Goal: Task Accomplishment & Management: Use online tool/utility

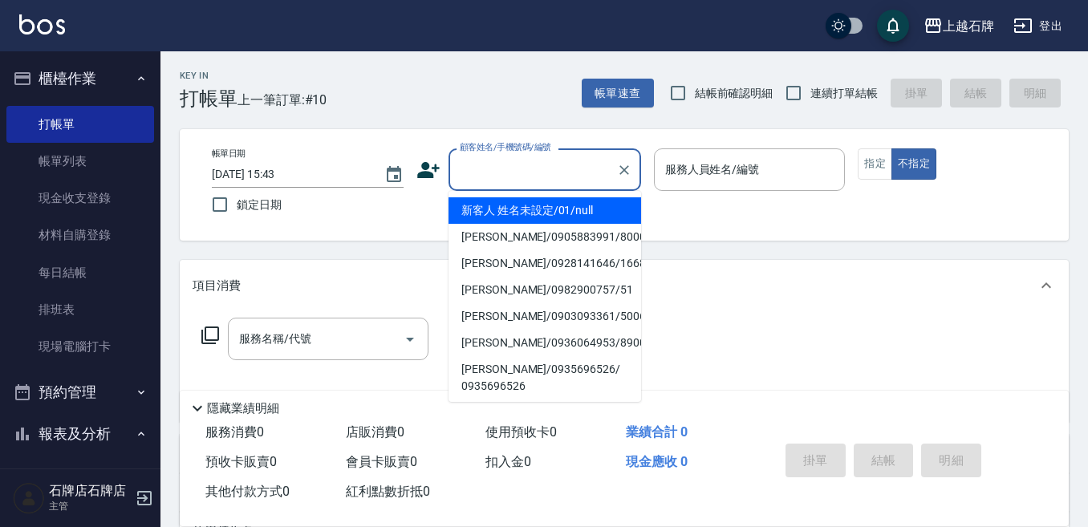
click at [540, 166] on input "顧客姓名/手機號碼/編號" at bounding box center [533, 170] width 154 height 28
type input "新客人 姓名未設定/01/null"
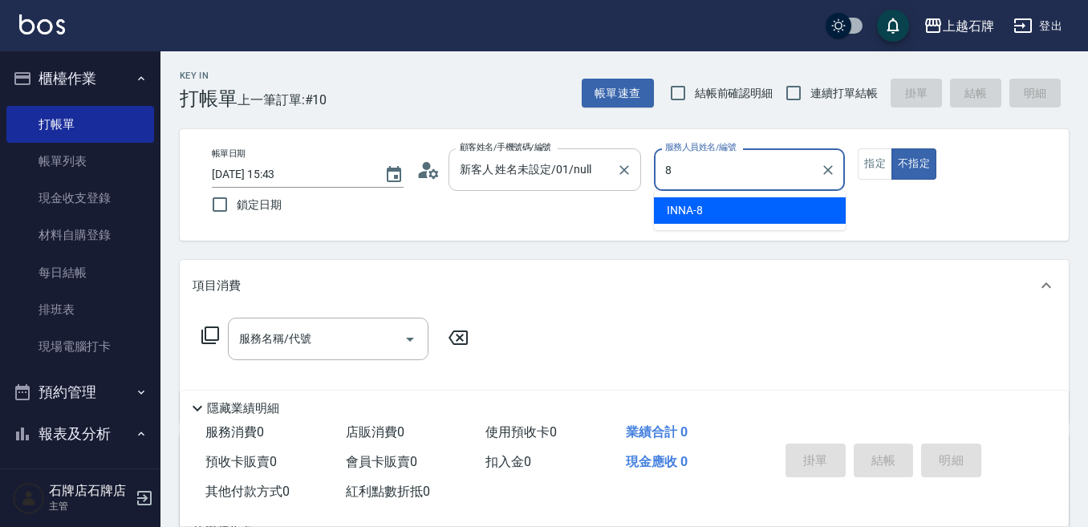
type input "INNA-8"
type button "false"
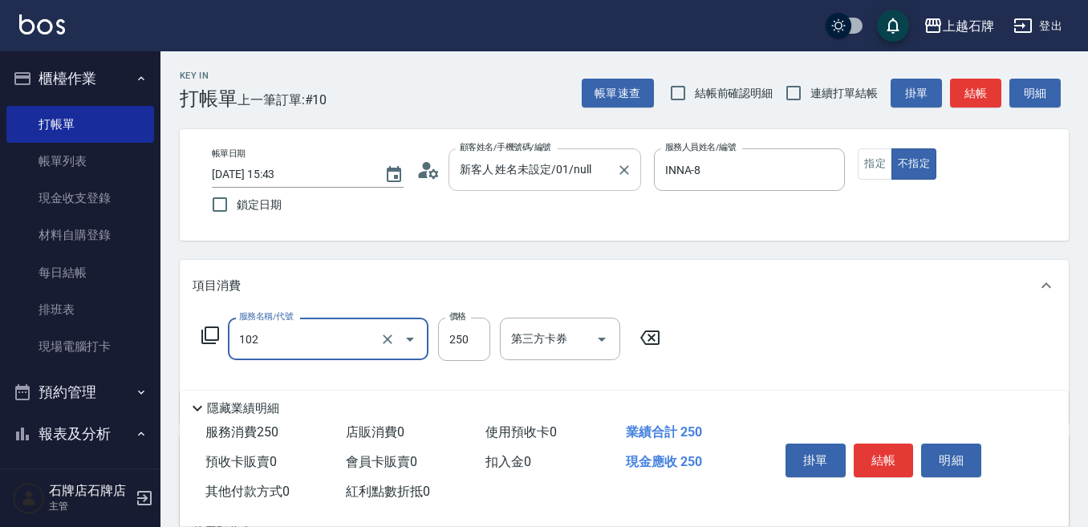
type input "精油洗髮(102)"
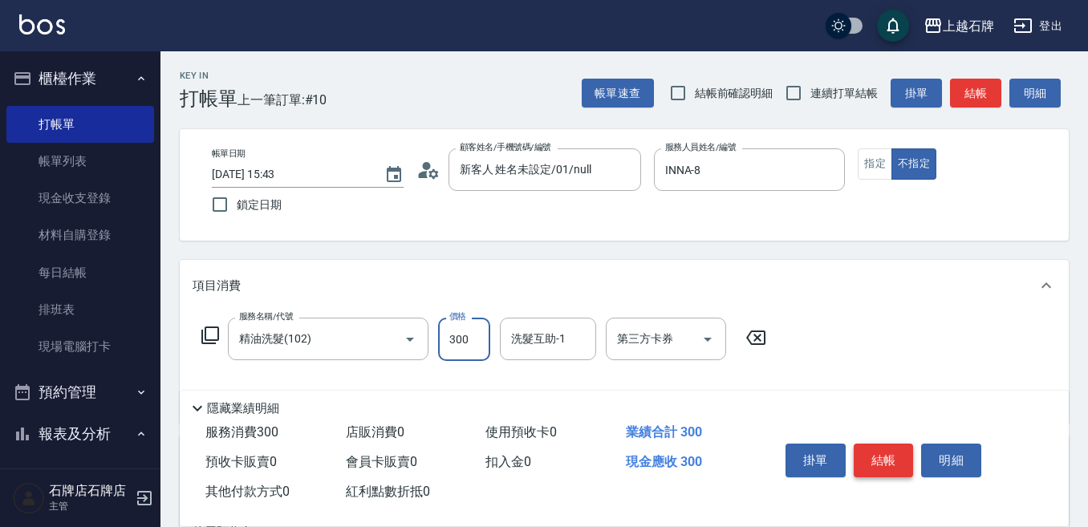
type input "300"
click at [884, 466] on button "結帳" at bounding box center [884, 461] width 60 height 34
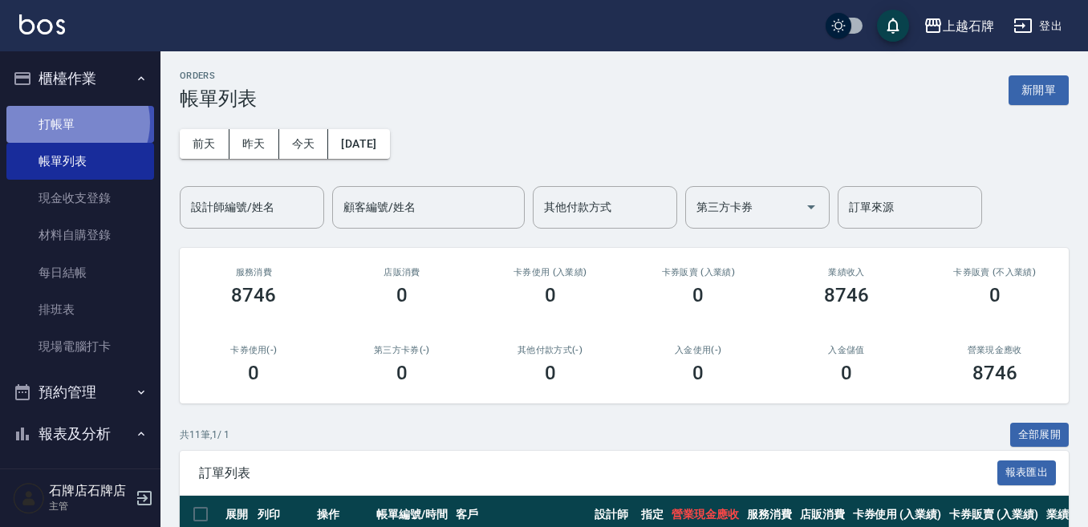
click at [75, 122] on link "打帳單" at bounding box center [80, 124] width 148 height 37
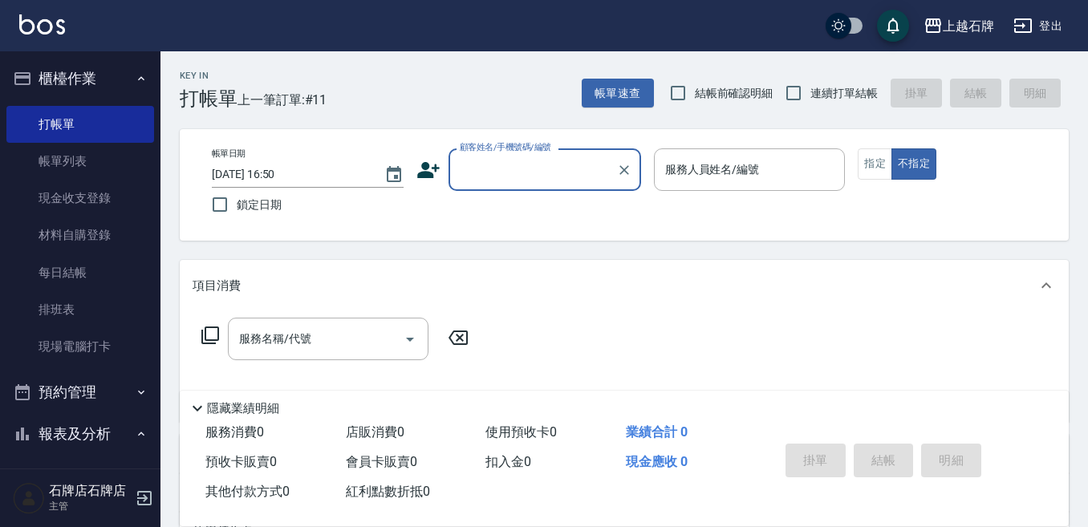
click at [504, 176] on input "顧客姓名/手機號碼/編號" at bounding box center [533, 170] width 154 height 28
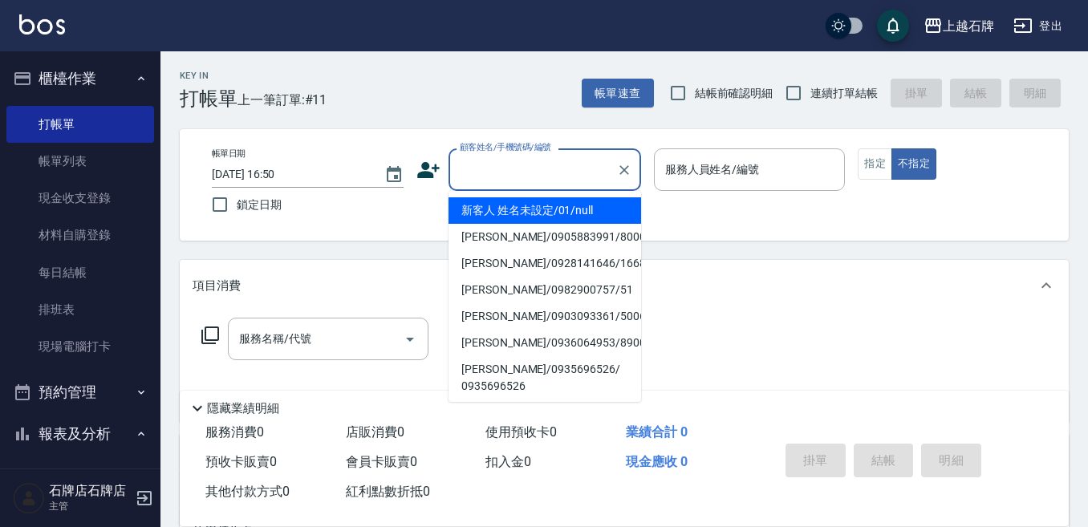
click at [533, 207] on li "新客人 姓名未設定/01/null" at bounding box center [544, 210] width 193 height 26
type input "新客人 姓名未設定/01/null"
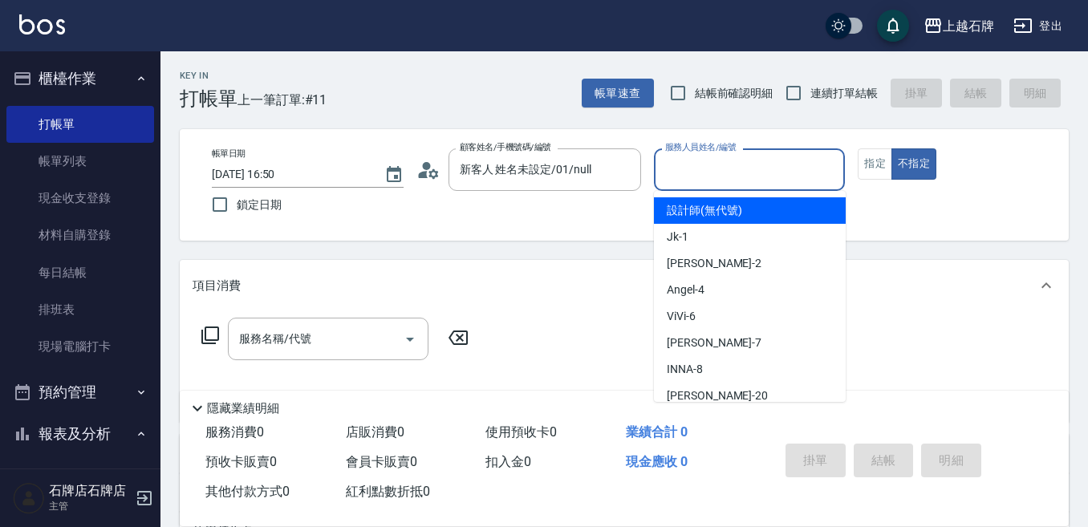
drag, startPoint x: 743, startPoint y: 161, endPoint x: 745, endPoint y: 246, distance: 85.1
click at [743, 164] on input "服務人員姓名/編號" at bounding box center [749, 170] width 177 height 28
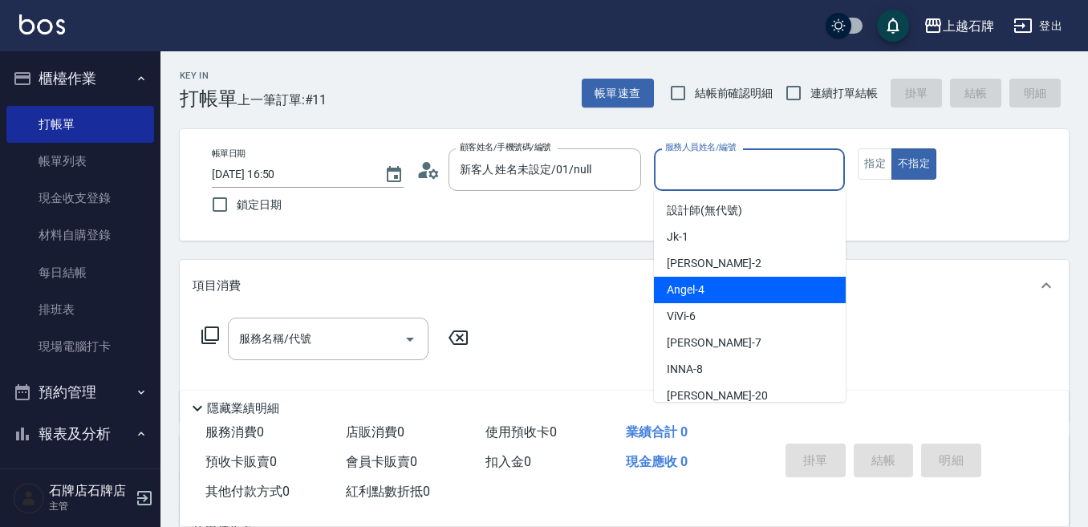
drag, startPoint x: 752, startPoint y: 284, endPoint x: 454, endPoint y: 326, distance: 300.5
click at [717, 293] on div "[PERSON_NAME] -4" at bounding box center [750, 290] width 192 height 26
type input "[PERSON_NAME]-4"
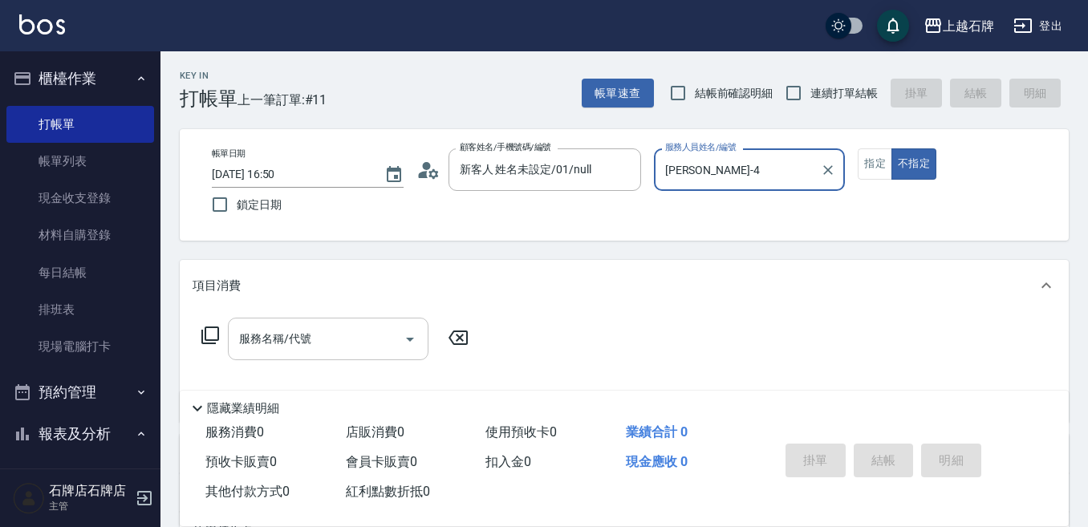
click at [359, 347] on input "服務名稱/代號" at bounding box center [316, 339] width 162 height 28
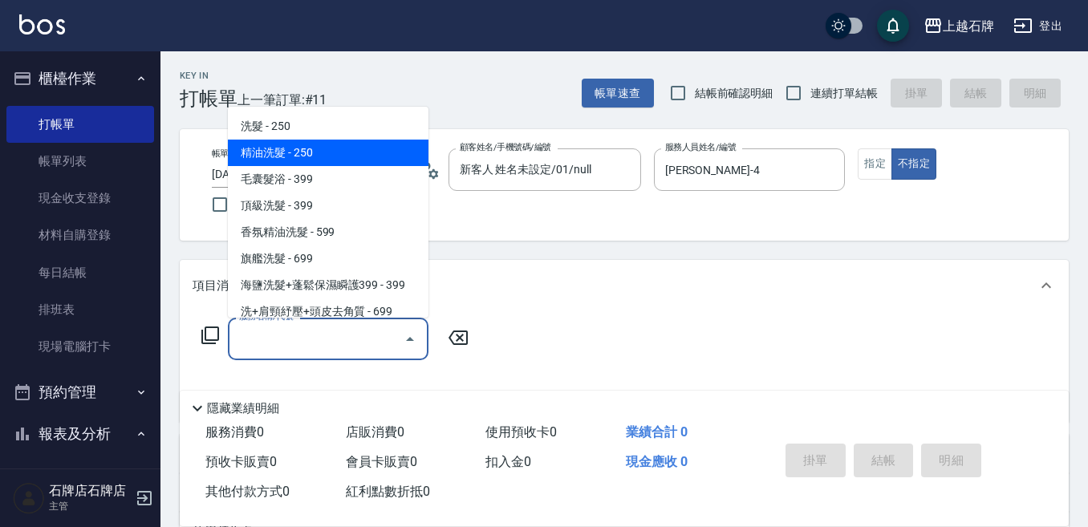
click at [380, 143] on span "精油洗髮 - 250" at bounding box center [328, 153] width 201 height 26
type input "精油洗髮(102)"
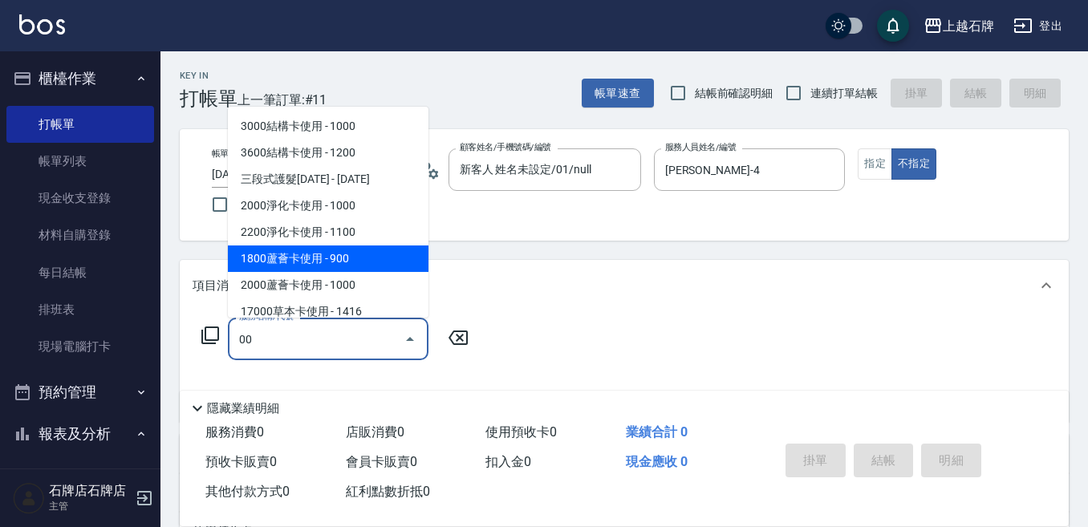
type input "00"
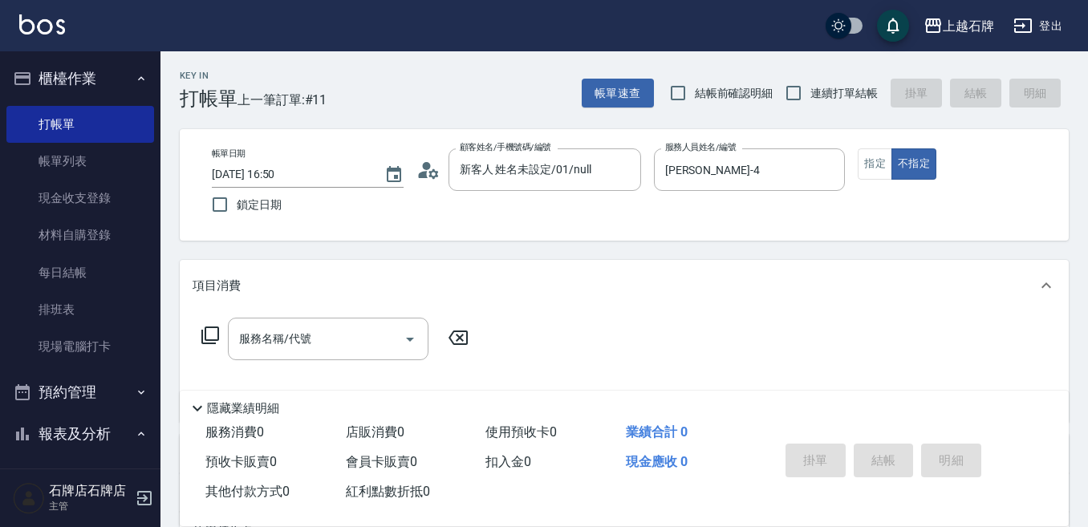
click at [209, 332] on icon at bounding box center [210, 335] width 19 height 19
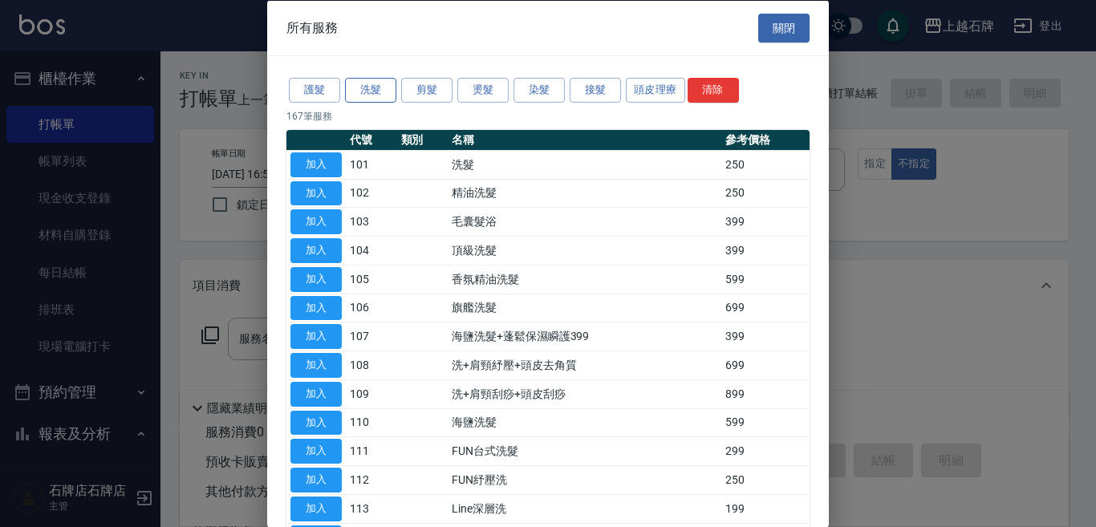
click at [366, 87] on button "洗髮" at bounding box center [370, 90] width 51 height 25
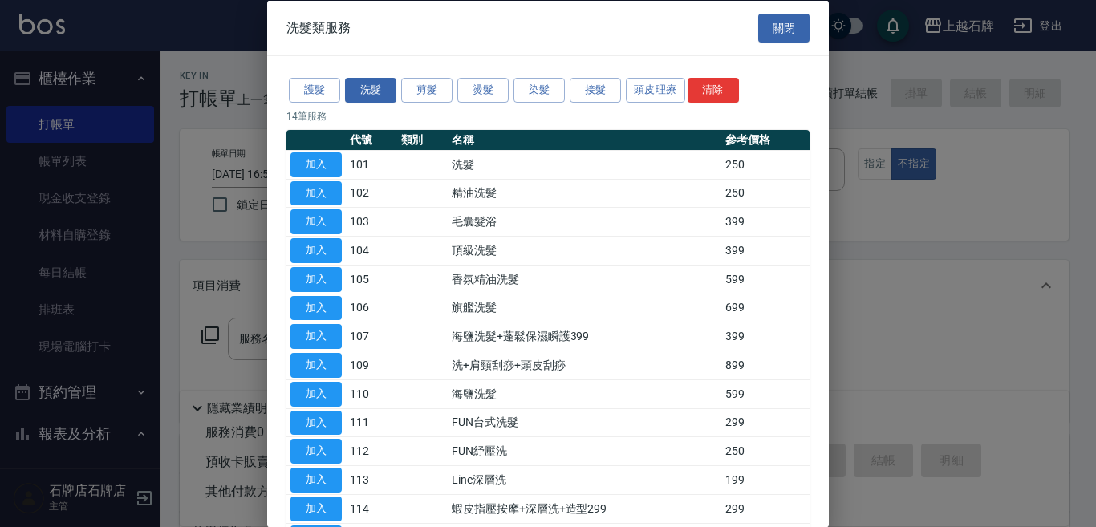
click at [311, 193] on button "加入" at bounding box center [315, 193] width 51 height 25
type input "精油洗髮(102)"
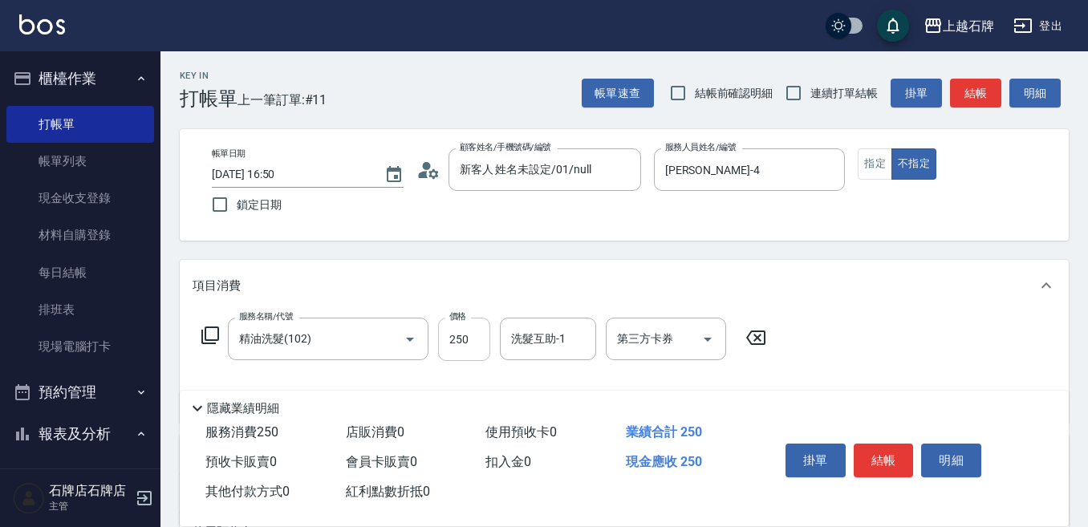
click at [469, 340] on input "250" at bounding box center [464, 339] width 52 height 43
type input "300"
click at [547, 346] on input "洗髮互助-1" at bounding box center [548, 339] width 82 height 28
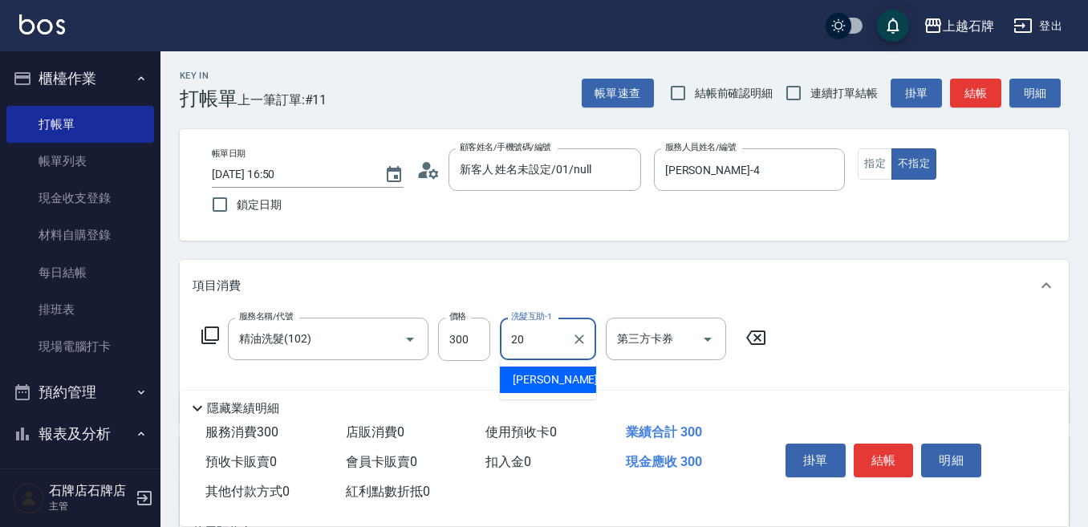
click at [554, 378] on div "[PERSON_NAME] -20" at bounding box center [548, 380] width 96 height 26
type input "[PERSON_NAME]-20"
click at [881, 457] on button "結帳" at bounding box center [884, 461] width 60 height 34
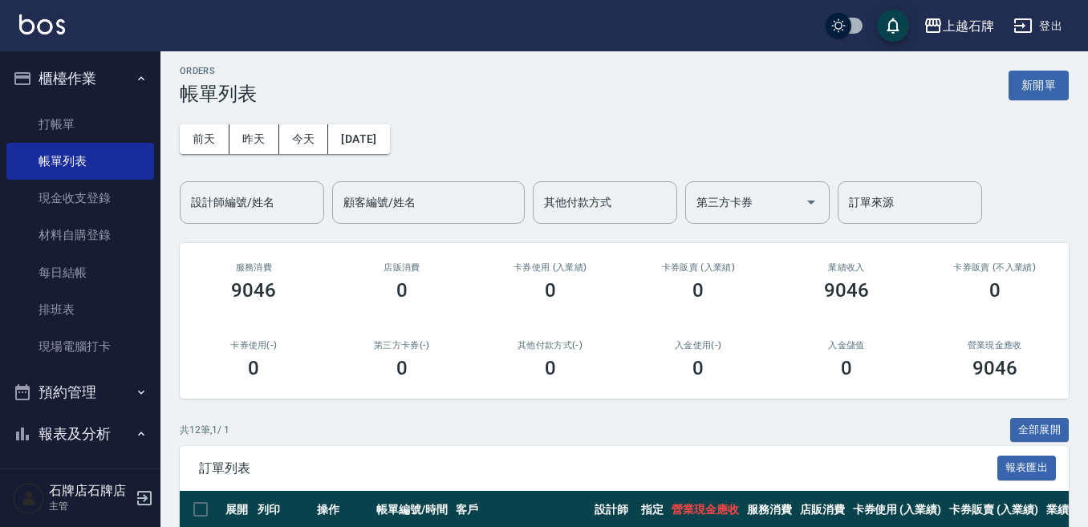
scroll to position [160, 0]
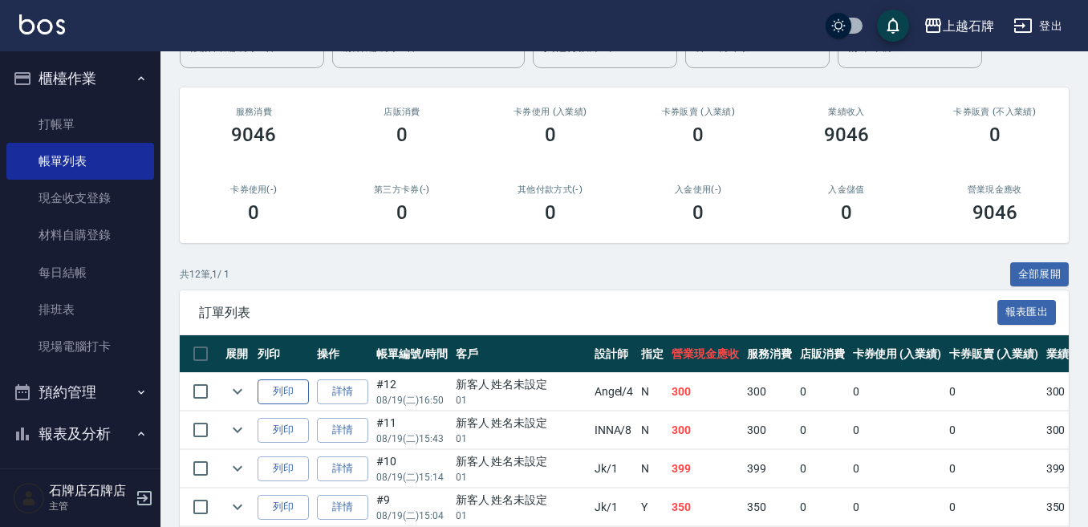
click at [278, 390] on button "列印" at bounding box center [283, 391] width 51 height 25
drag, startPoint x: 71, startPoint y: 122, endPoint x: 100, endPoint y: 118, distance: 29.2
click at [72, 122] on link "打帳單" at bounding box center [80, 124] width 148 height 37
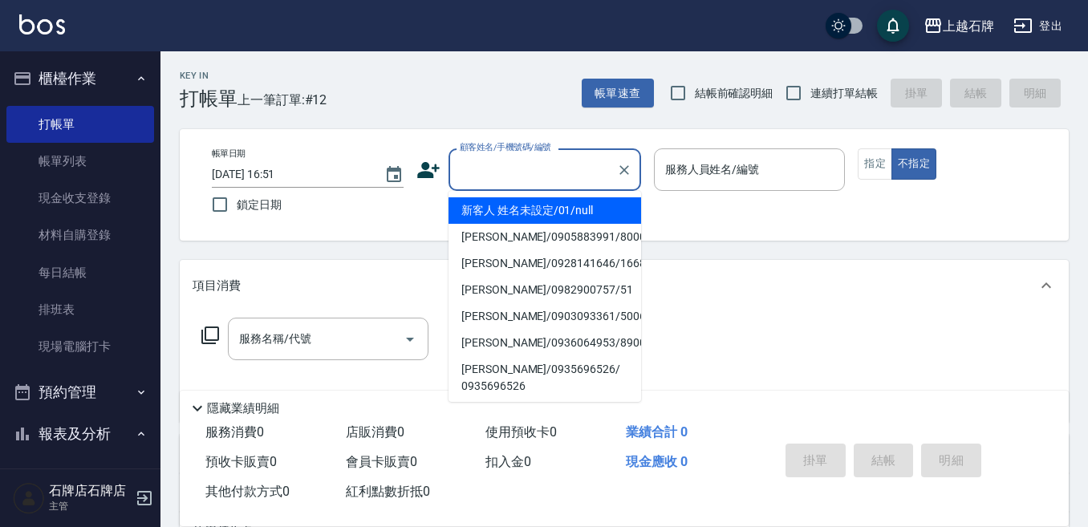
click at [544, 176] on input "顧客姓名/手機號碼/編號" at bounding box center [533, 170] width 154 height 28
click at [557, 218] on li "新客人 姓名未設定/01/null" at bounding box center [544, 210] width 193 height 26
type input "新客人 姓名未設定/01/null"
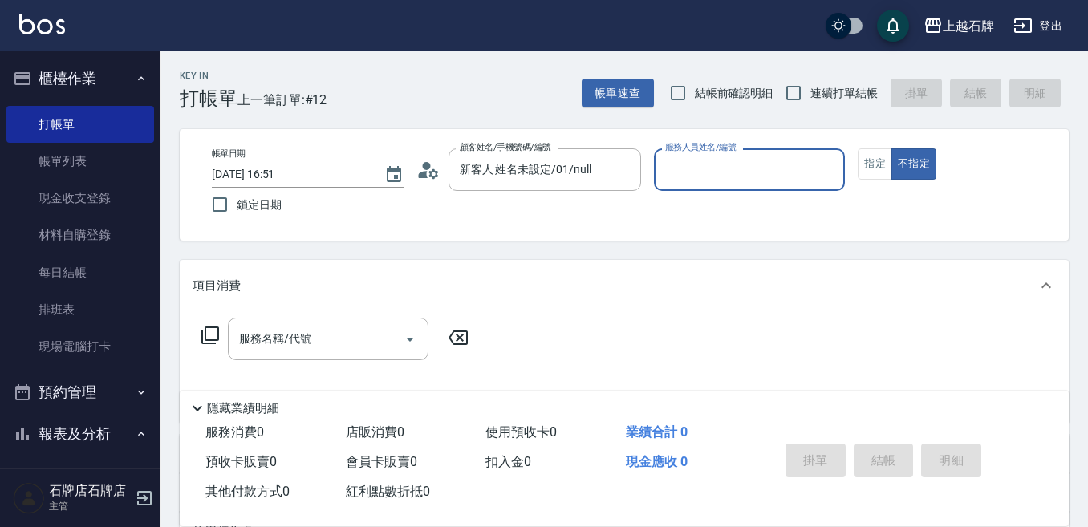
click at [714, 168] on input "服務人員姓名/編號" at bounding box center [749, 170] width 177 height 28
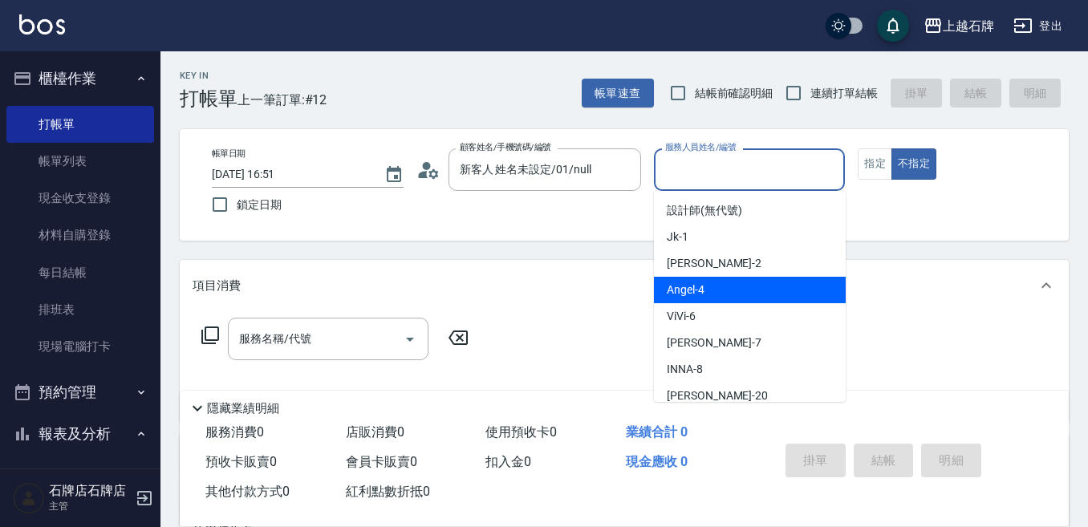
click at [720, 289] on div "[PERSON_NAME] -4" at bounding box center [750, 290] width 192 height 26
type input "[PERSON_NAME]-4"
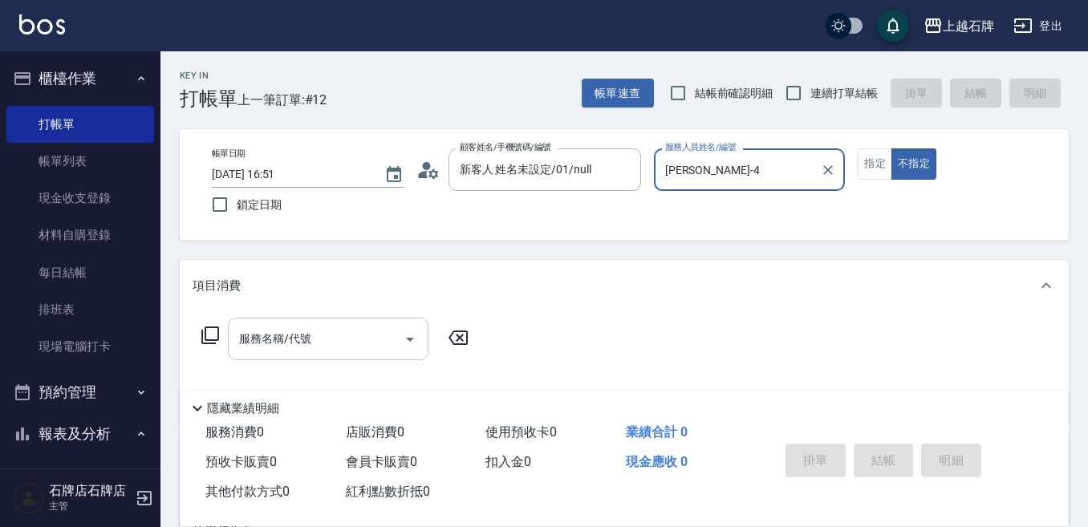
click at [356, 346] on input "服務名稱/代號" at bounding box center [316, 339] width 162 height 28
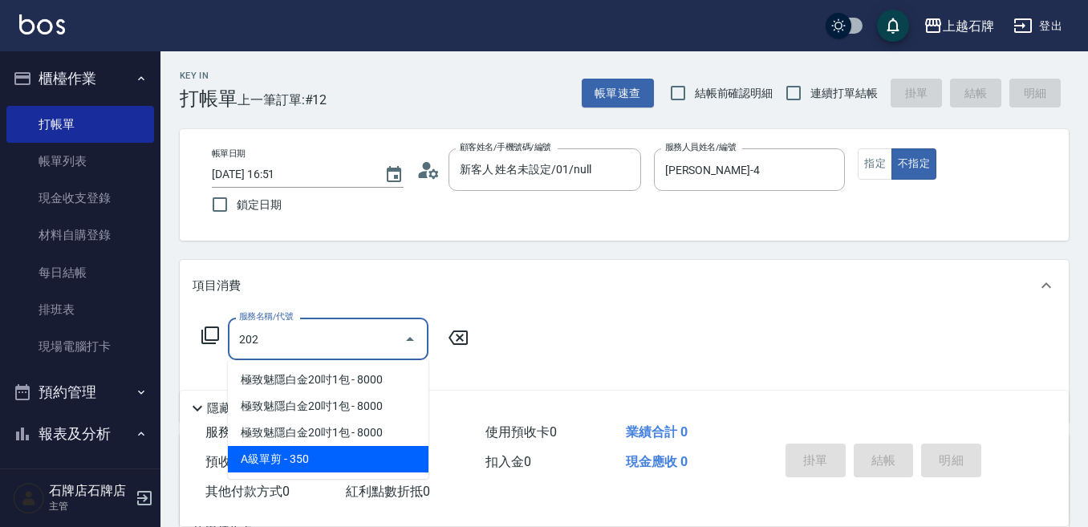
drag, startPoint x: 389, startPoint y: 461, endPoint x: 421, endPoint y: 411, distance: 59.9
click at [391, 460] on span "A級單剪 - 350" at bounding box center [328, 459] width 201 height 26
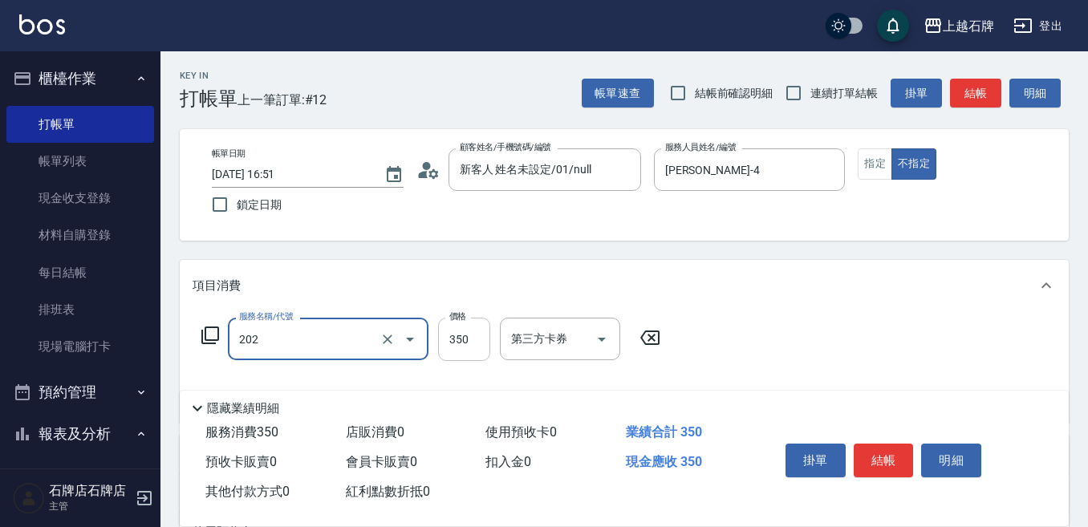
type input "A級單剪(202)"
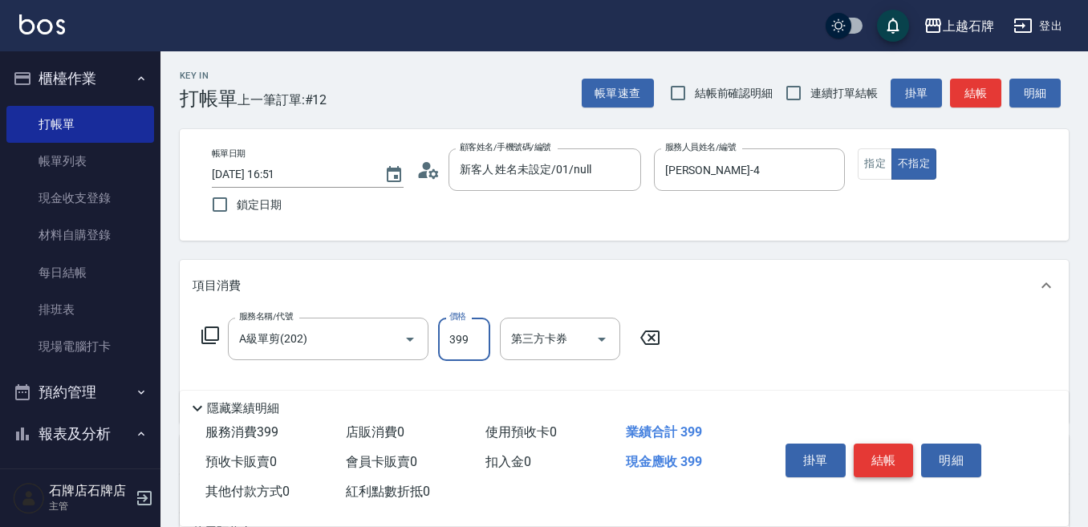
type input "399"
click at [891, 445] on button "結帳" at bounding box center [884, 461] width 60 height 34
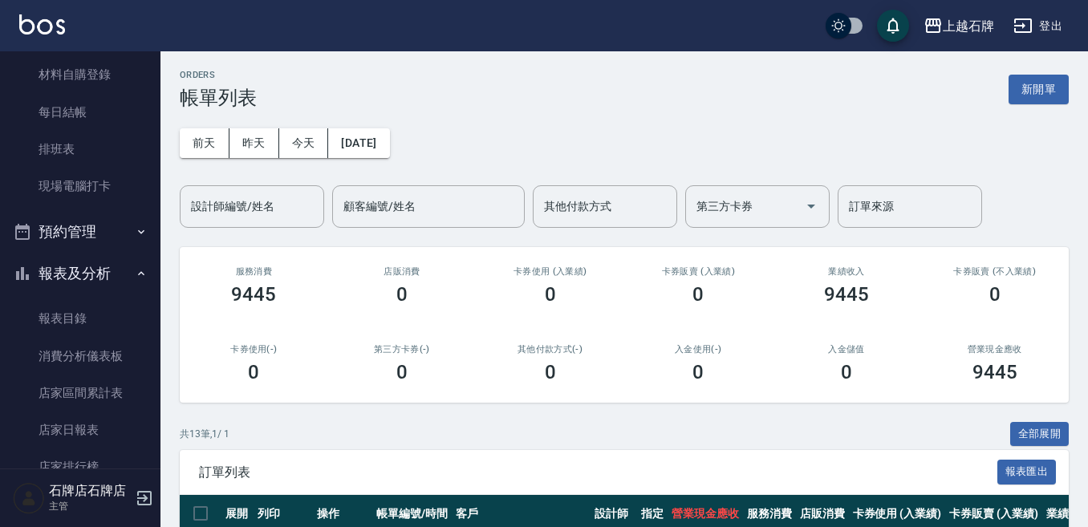
scroll to position [80, 0]
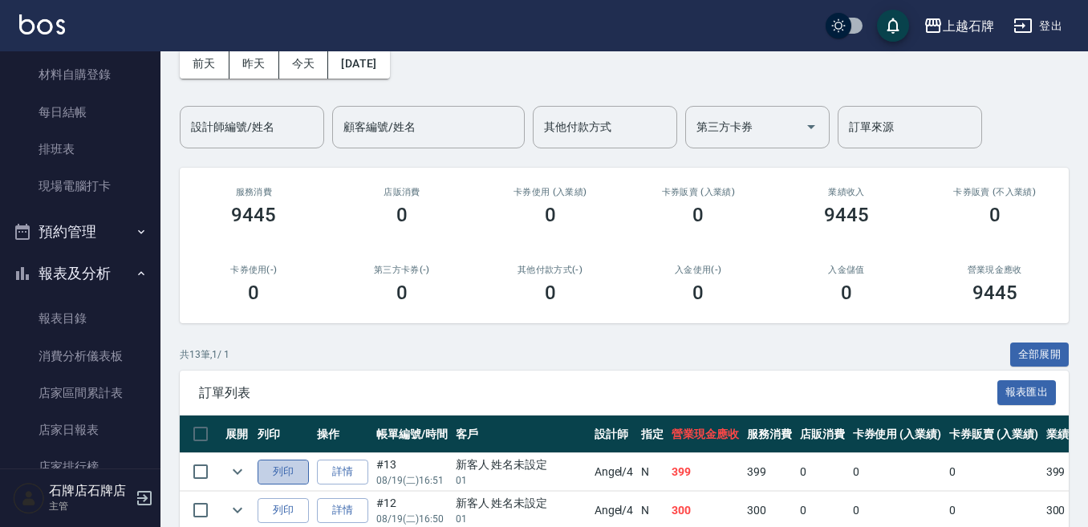
click at [279, 471] on button "列印" at bounding box center [283, 472] width 51 height 25
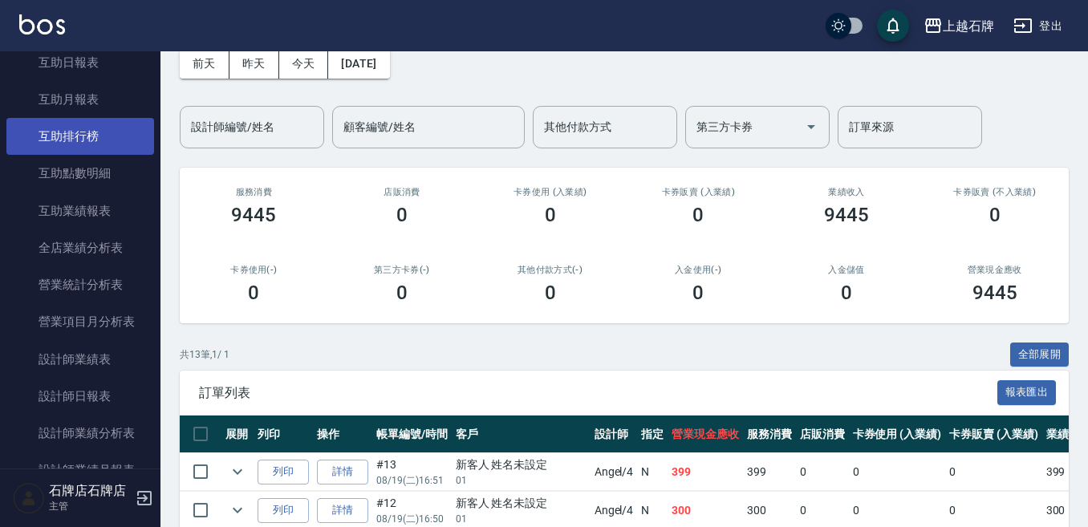
scroll to position [642, 0]
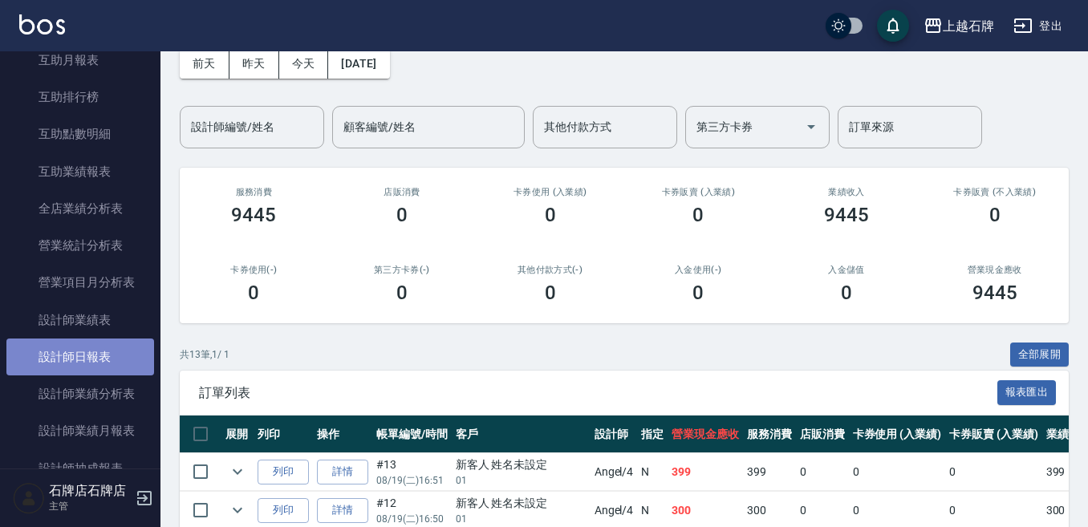
click at [99, 361] on link "設計師日報表" at bounding box center [80, 357] width 148 height 37
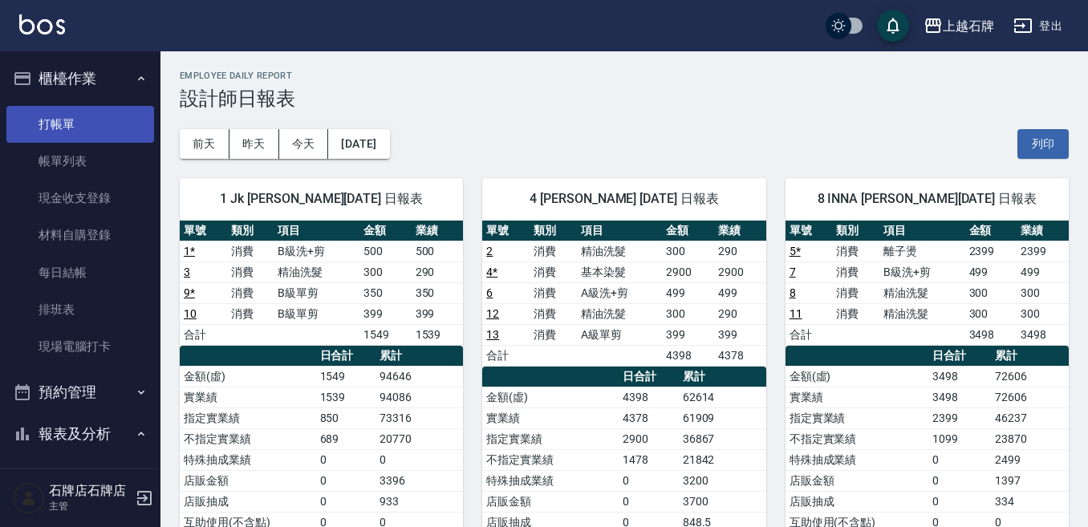
click at [116, 119] on link "打帳單" at bounding box center [80, 124] width 148 height 37
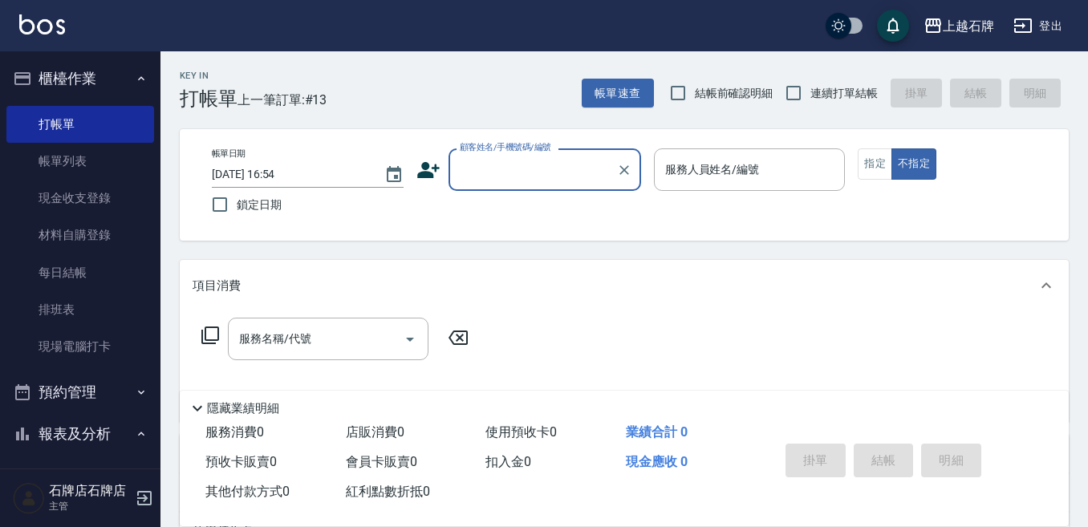
click at [560, 91] on div "Key In 打帳單 上一筆訂單:#13 帳單速查 結帳前確認明細 連續打單結帳 掛單 結帳 明細" at bounding box center [614, 80] width 908 height 59
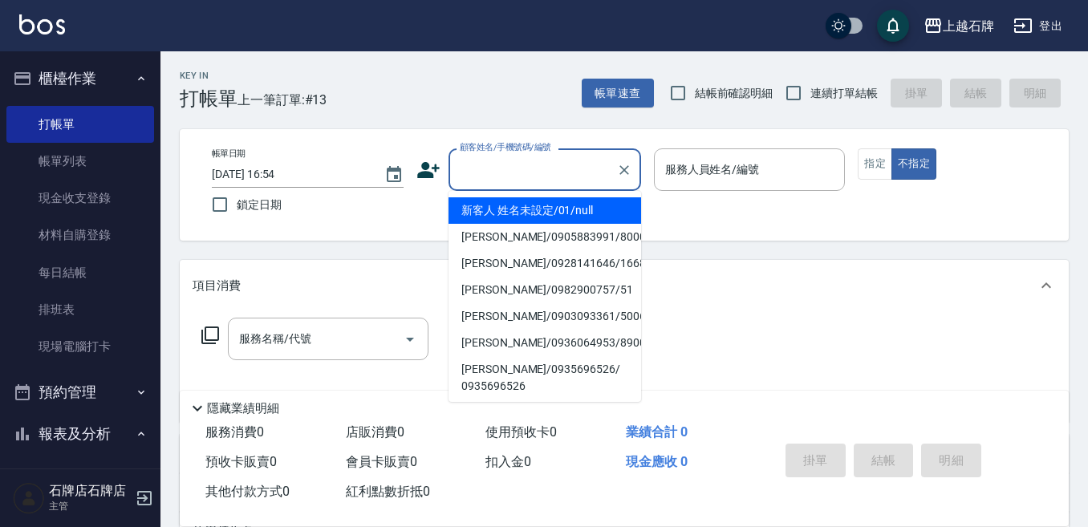
click at [485, 183] on input "顧客姓名/手機號碼/編號" at bounding box center [533, 170] width 154 height 28
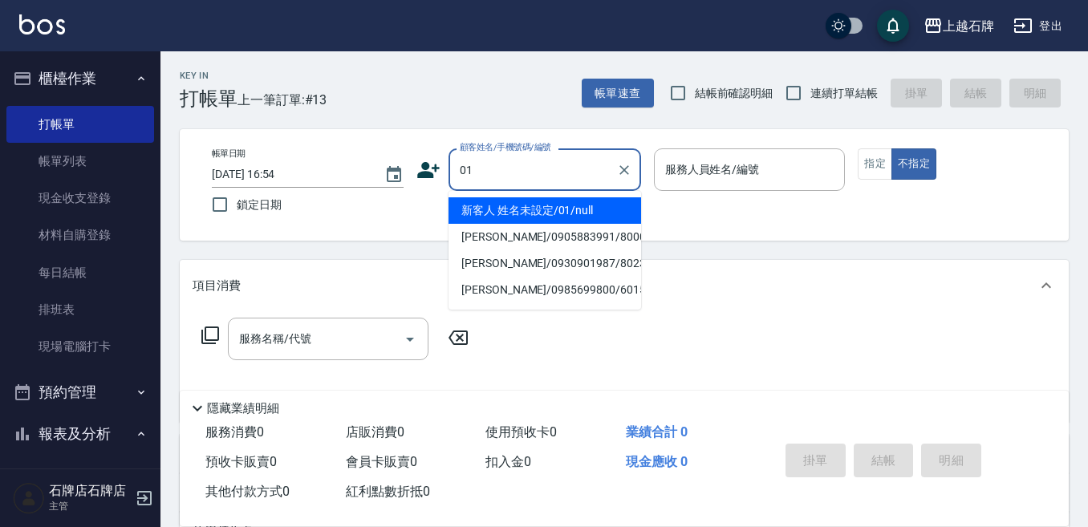
type input "新客人 姓名未設定/01/null"
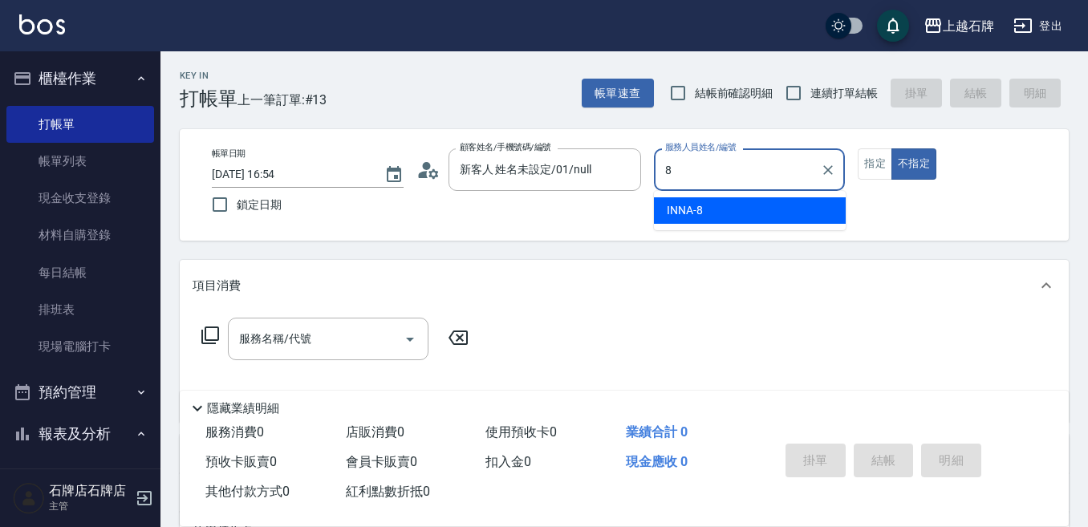
type input "INNA-8"
type button "false"
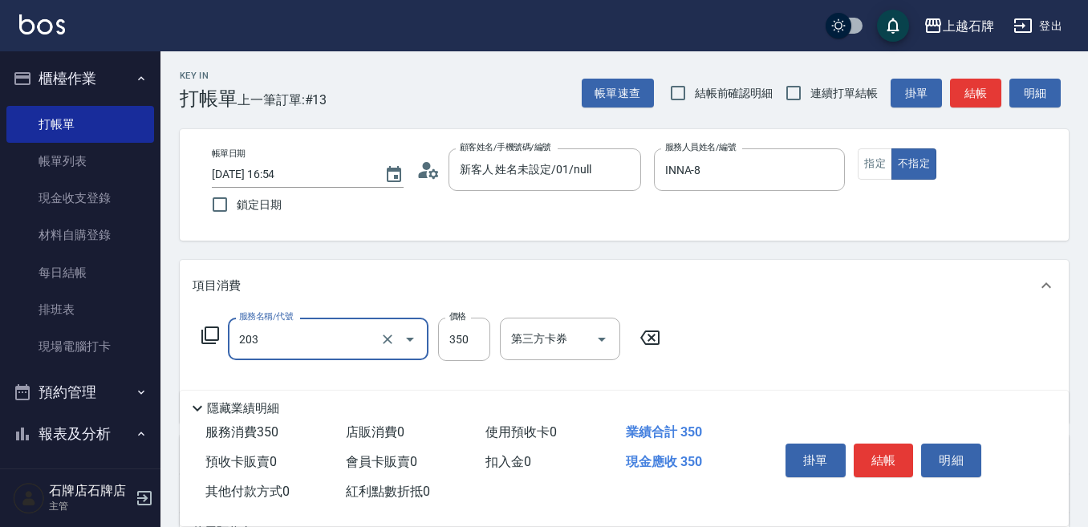
type input "B級洗+剪(203)"
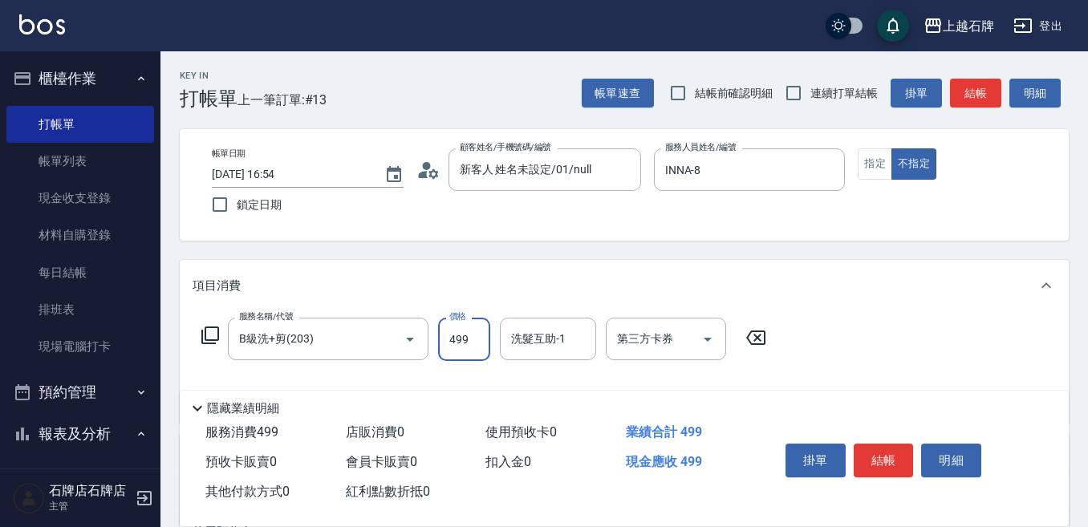
type input "499"
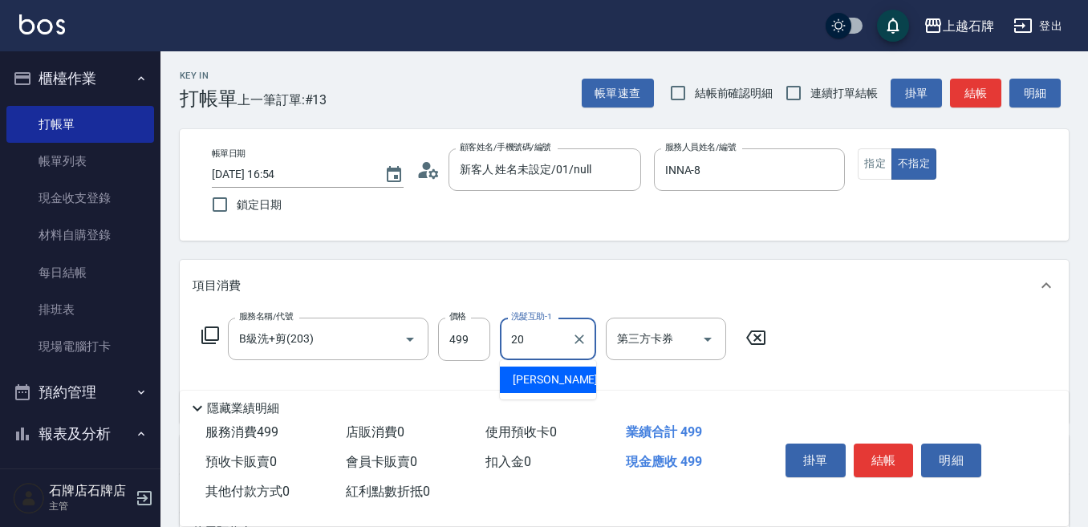
type input "[PERSON_NAME]-20"
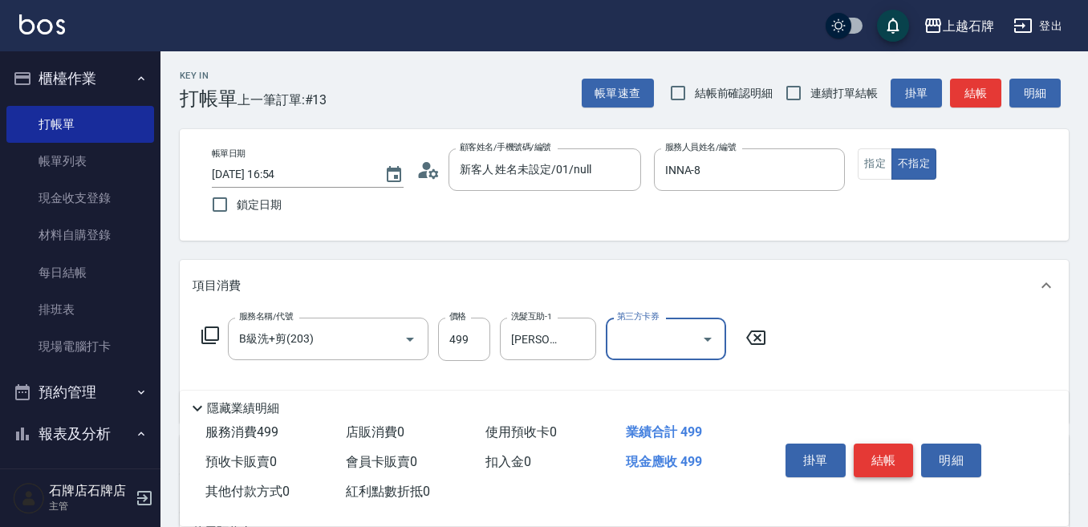
click at [887, 451] on button "結帳" at bounding box center [884, 461] width 60 height 34
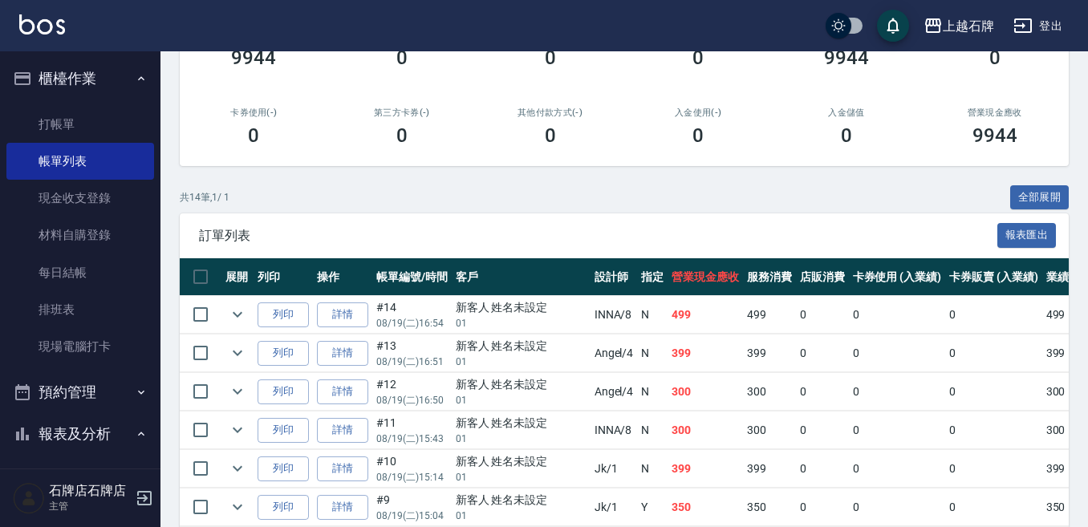
scroll to position [241, 0]
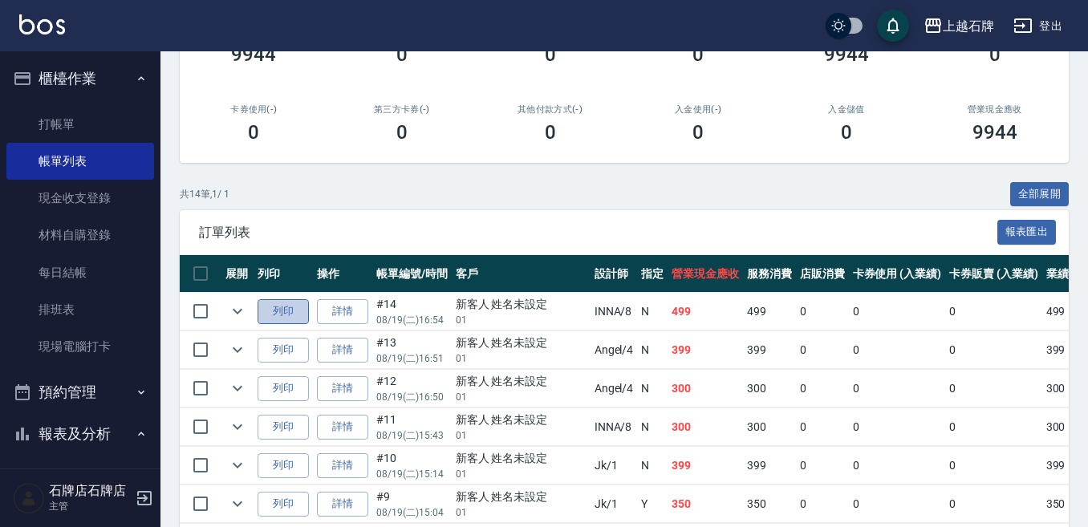
click at [281, 314] on button "列印" at bounding box center [283, 311] width 51 height 25
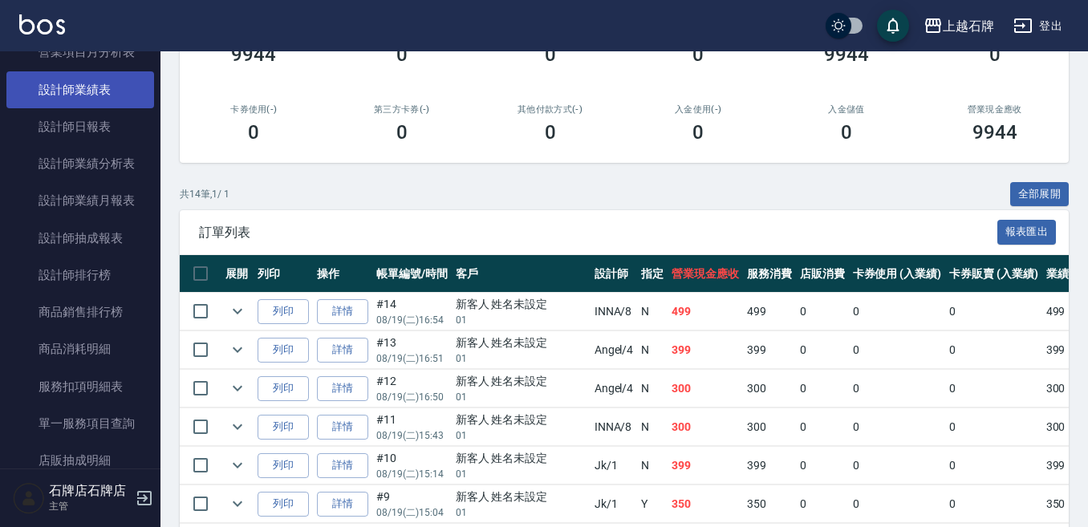
scroll to position [802, 0]
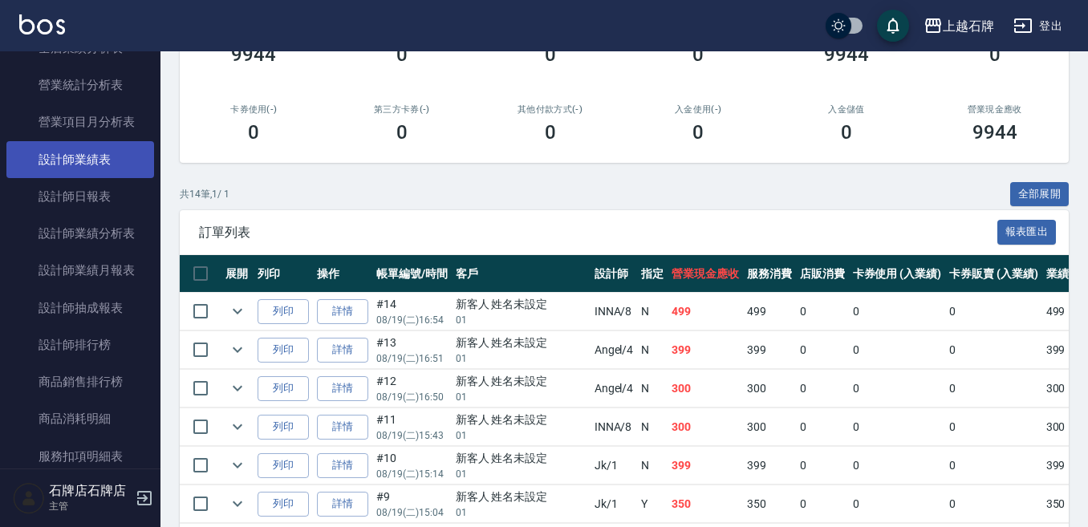
click at [92, 168] on link "設計師業績表" at bounding box center [80, 159] width 148 height 37
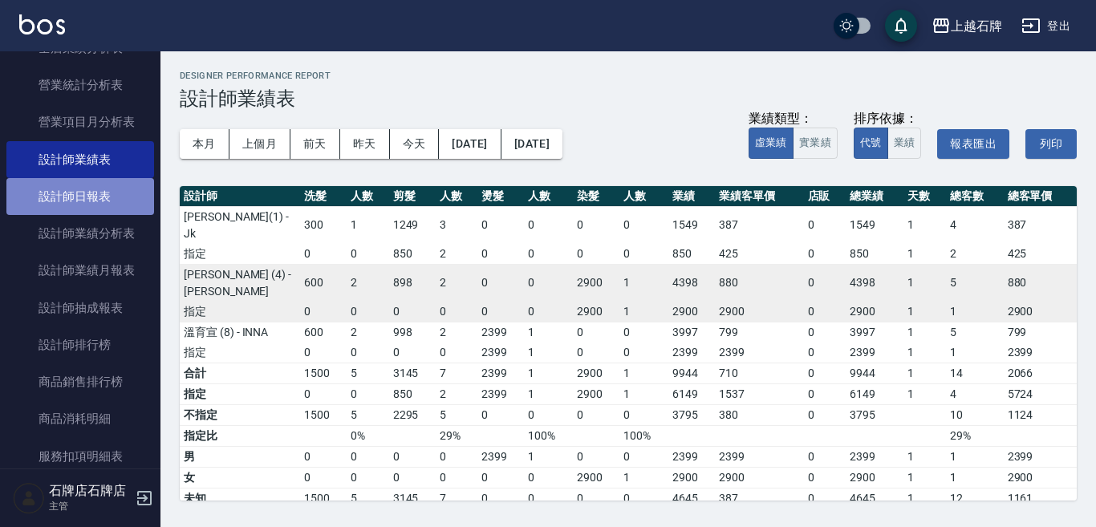
click at [99, 197] on link "設計師日報表" at bounding box center [80, 196] width 148 height 37
